Goal: Transaction & Acquisition: Purchase product/service

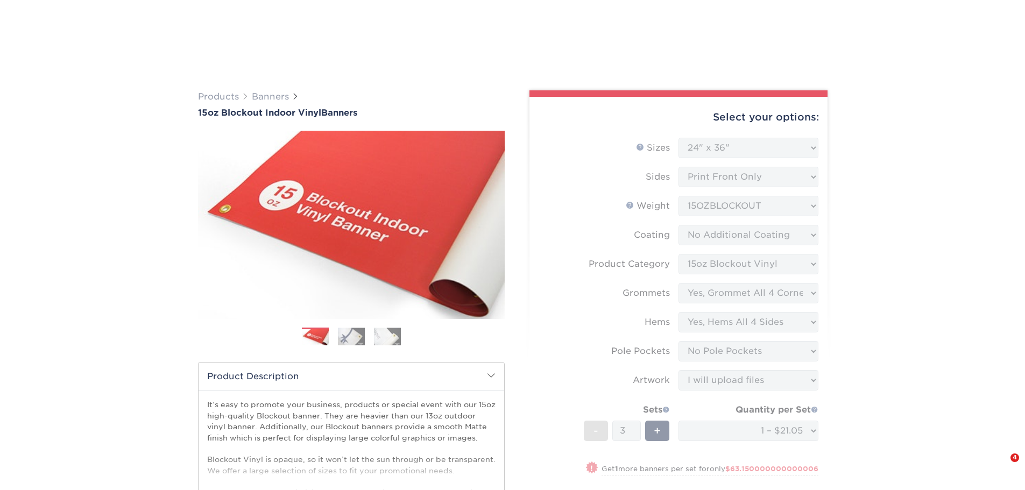
select select "24.00x36.00"
select select "ab63990c-71be-4401-8343-b30abfa5ad7c"
select select "ce33bba6-a87b-4293-934d-6f372bdce3e6"
select select "799b34bf-ff99-4291-b254-51157b744628"
select select "462c5fe9-21e9-49a0-afb4-1c6e8664fe13"
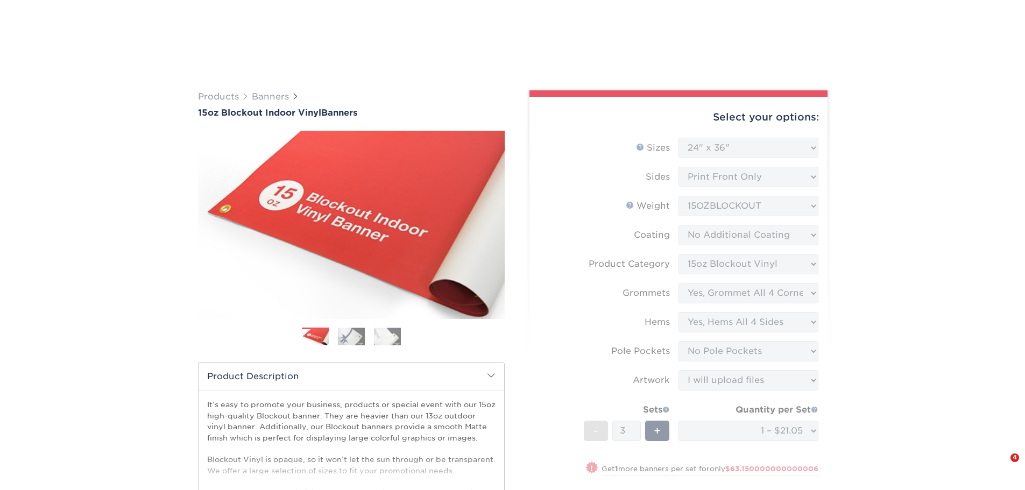
select select "upload"
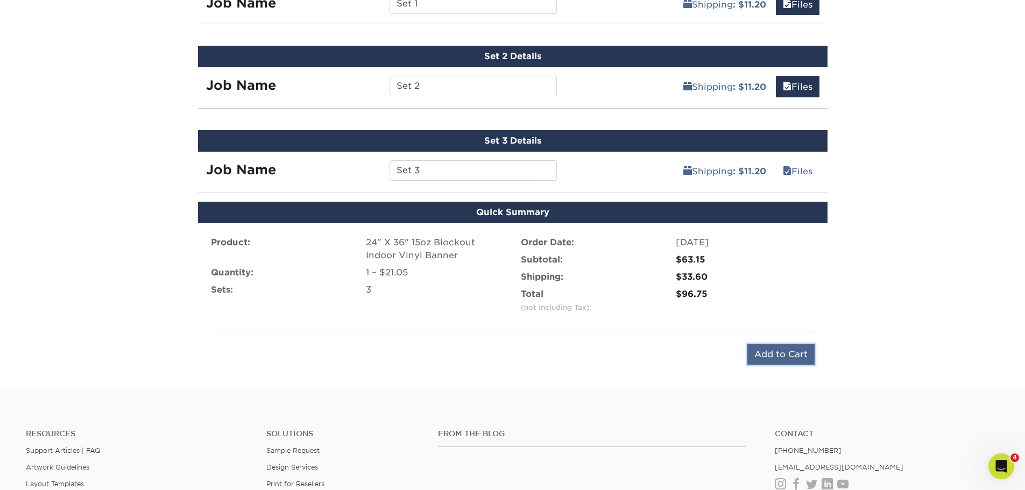
click at [764, 358] on input "Add to Cart" at bounding box center [780, 354] width 67 height 20
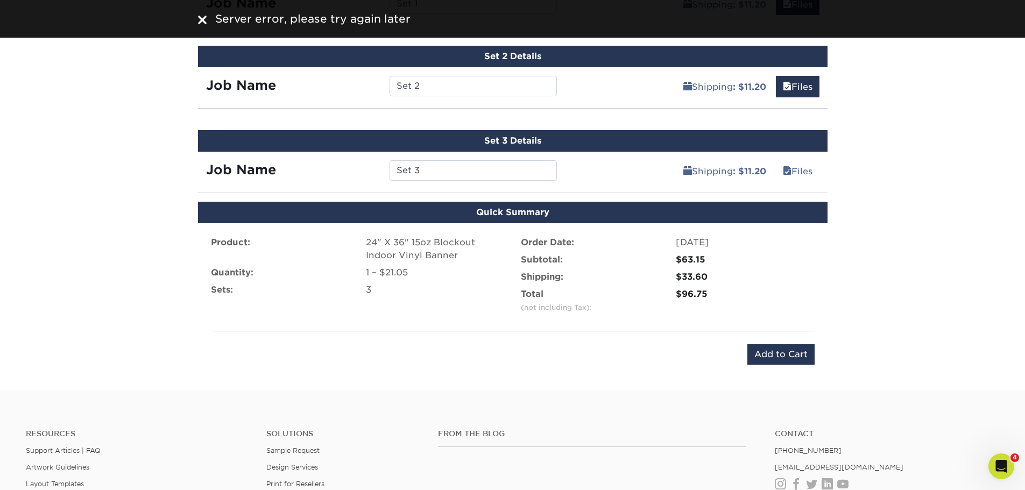
click at [194, 15] on div "Server error, please try again later" at bounding box center [512, 19] width 645 height 16
click at [204, 18] on img at bounding box center [202, 20] width 9 height 9
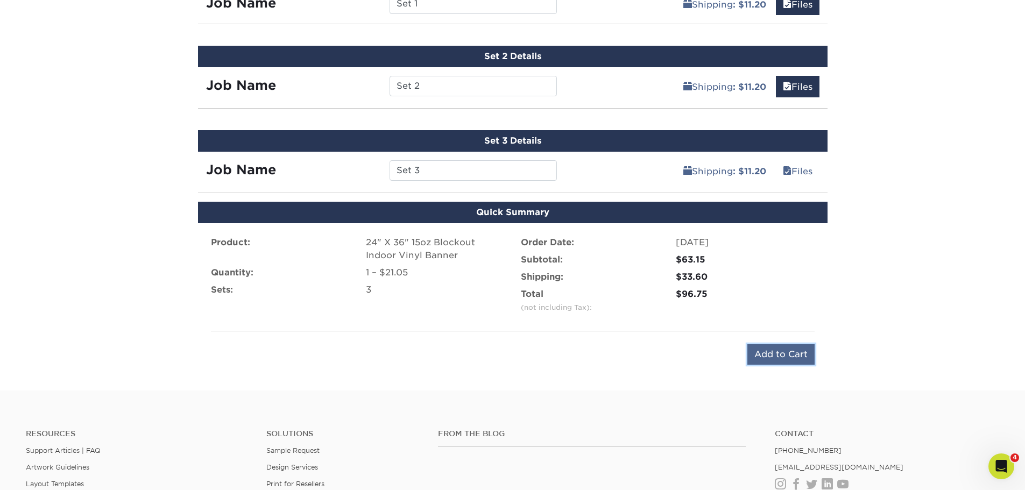
click at [802, 360] on input "Add to Cart" at bounding box center [780, 354] width 67 height 20
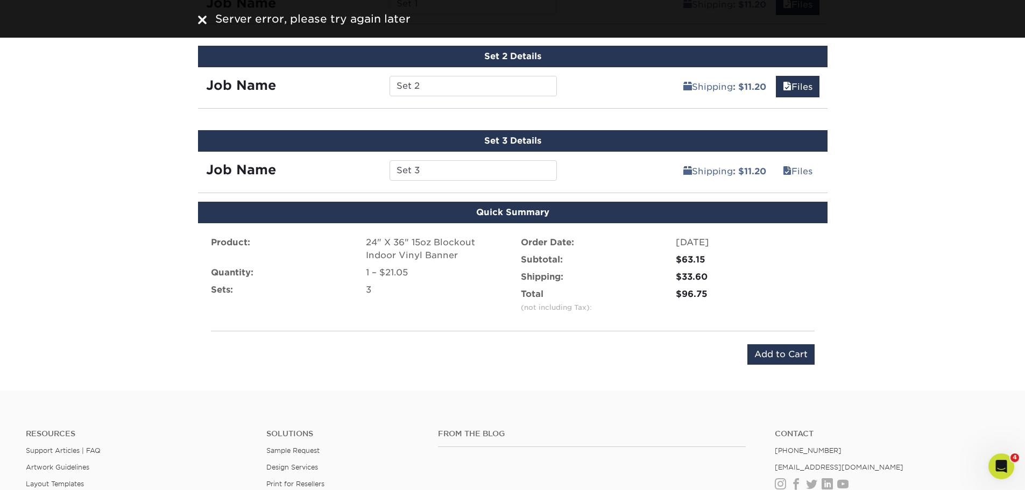
click at [196, 19] on div "Server error, please try again later" at bounding box center [512, 19] width 645 height 16
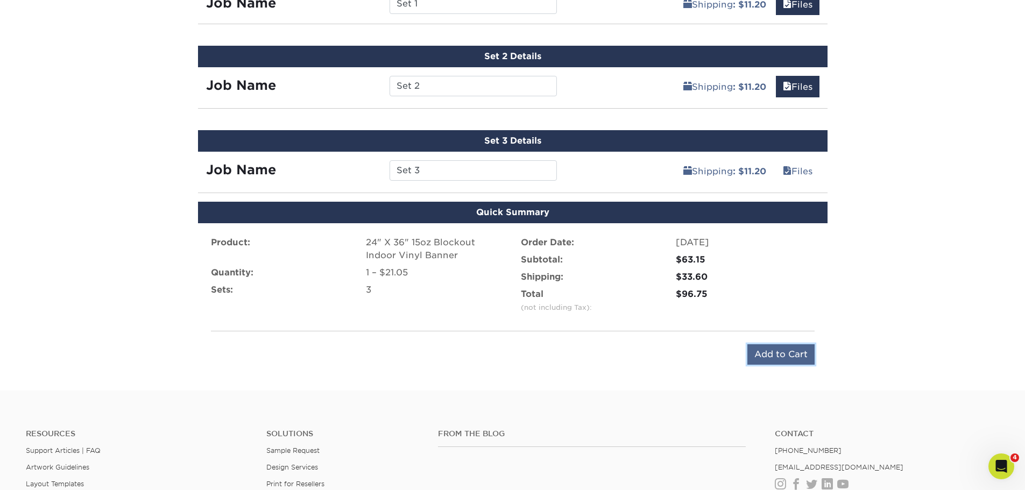
click at [773, 360] on input "Add to Cart" at bounding box center [780, 354] width 67 height 20
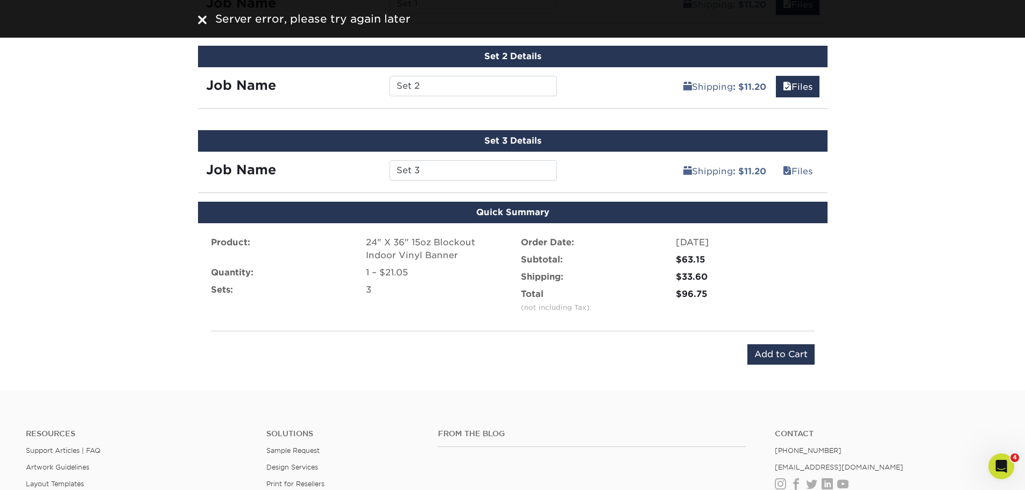
click at [204, 23] on img at bounding box center [202, 20] width 9 height 9
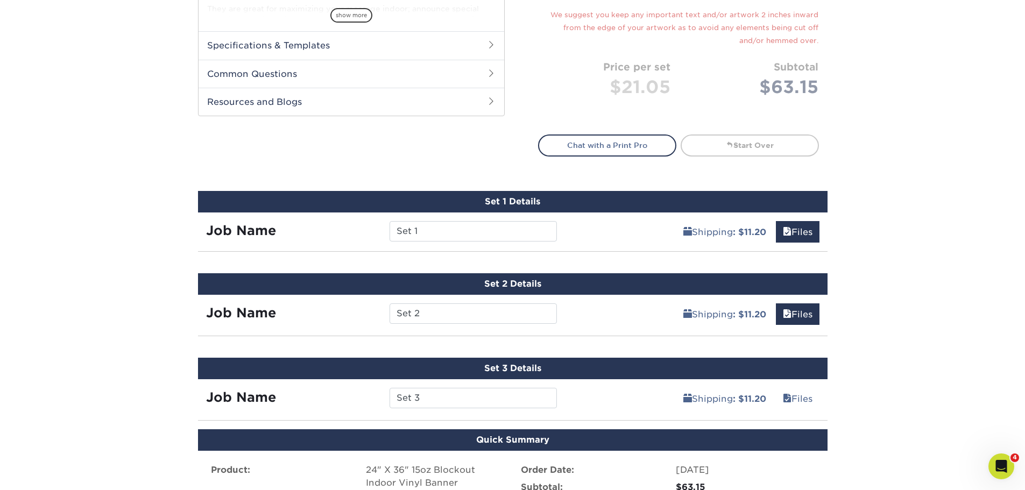
scroll to position [807, 0]
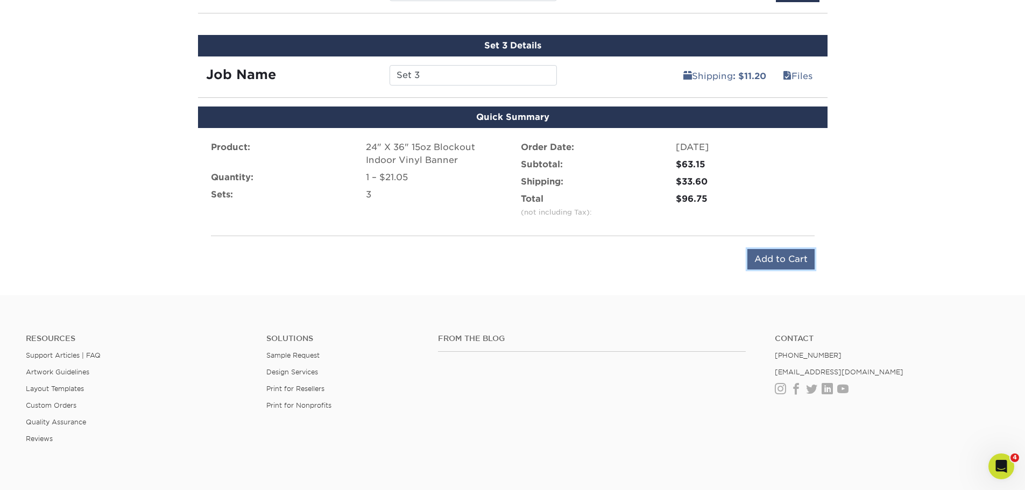
click at [776, 257] on input "Add to Cart" at bounding box center [780, 259] width 67 height 20
type input "Add to Cart"
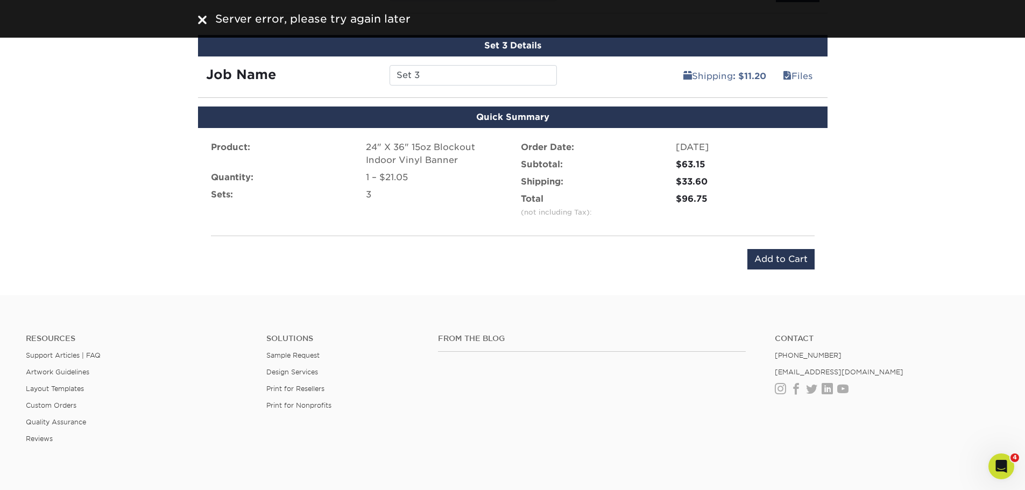
click at [203, 20] on img at bounding box center [202, 20] width 9 height 9
